Goal: Information Seeking & Learning: Learn about a topic

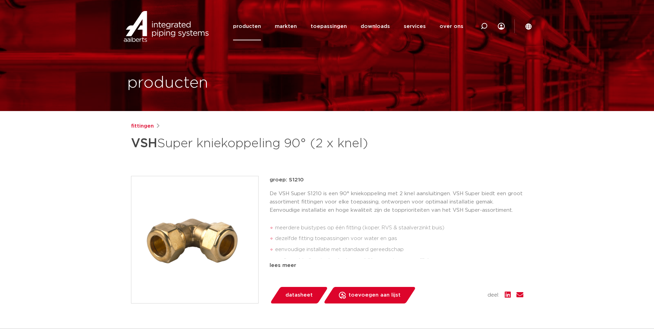
click at [248, 29] on link "producten" at bounding box center [247, 26] width 28 height 28
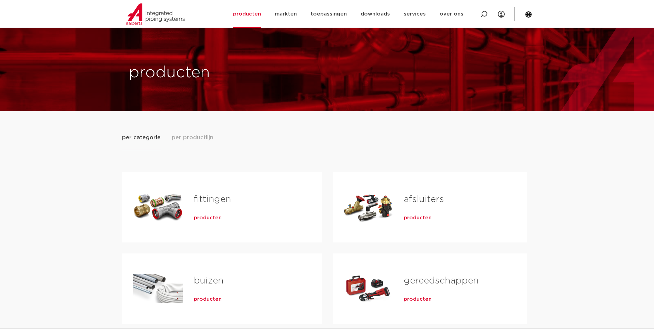
scroll to position [172, 0]
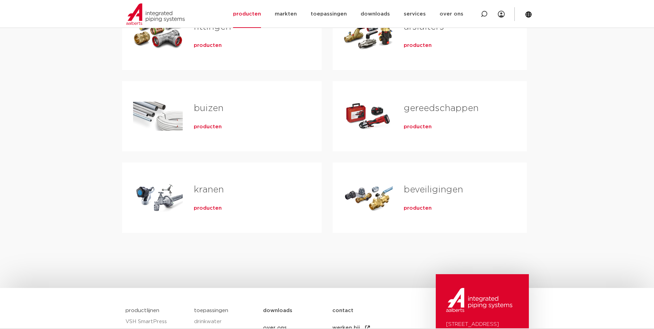
click at [204, 52] on div "fittingen producten" at bounding box center [247, 35] width 128 height 48
click at [206, 48] on span "producten" at bounding box center [208, 45] width 28 height 7
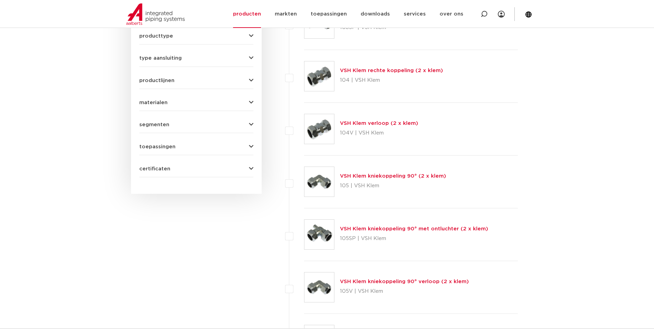
scroll to position [138, 0]
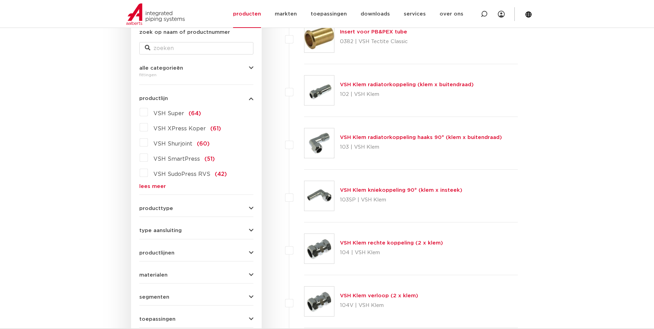
click at [152, 185] on link "lees meer" at bounding box center [196, 186] width 114 height 5
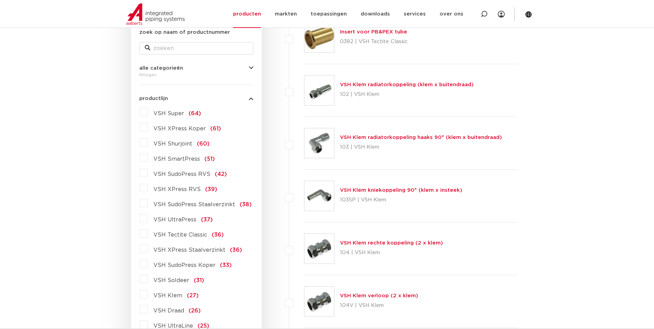
click at [148, 128] on label "VSH XPress Koper (61)" at bounding box center [184, 127] width 73 height 11
click at [0, 0] on input "VSH XPress Koper (61)" at bounding box center [0, 0] width 0 height 0
